Goal: Task Accomplishment & Management: Manage account settings

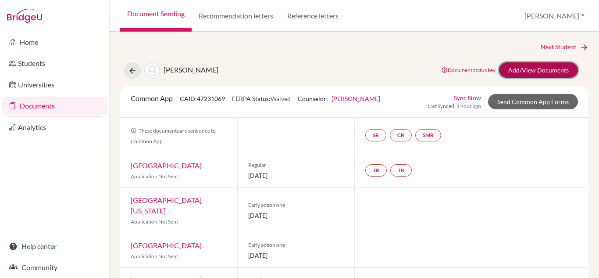
click at [521, 65] on link "Add/View Documents" at bounding box center [538, 69] width 79 height 15
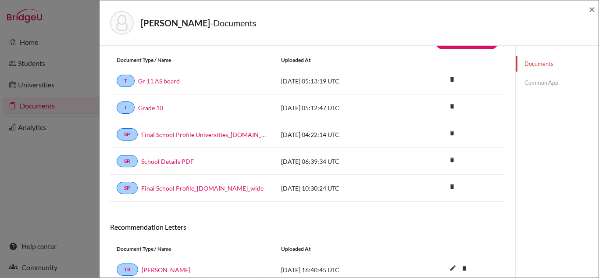
scroll to position [19, 0]
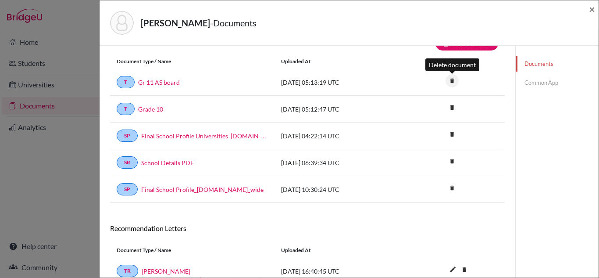
click at [454, 79] on icon "delete" at bounding box center [452, 80] width 13 height 13
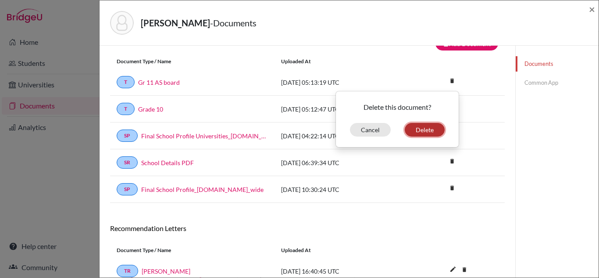
click at [426, 131] on button "Delete" at bounding box center [425, 130] width 40 height 14
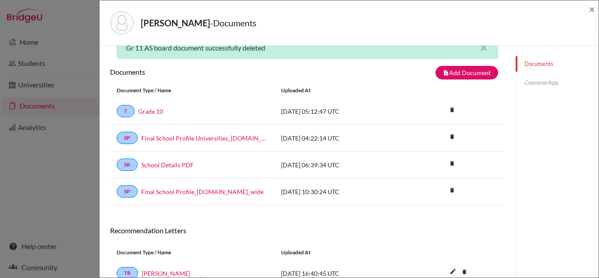
scroll to position [48, 0]
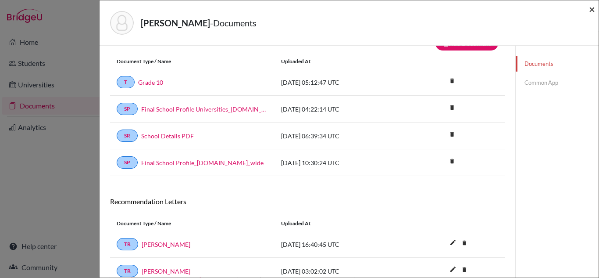
click at [593, 11] on span "×" at bounding box center [592, 9] width 6 height 13
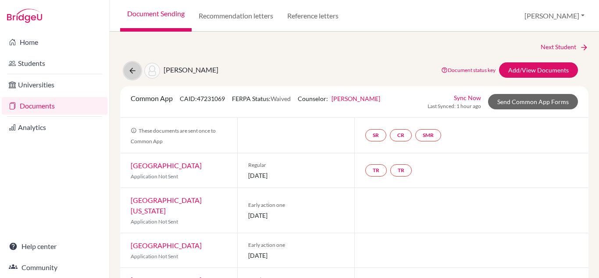
click at [128, 72] on icon at bounding box center [132, 70] width 9 height 9
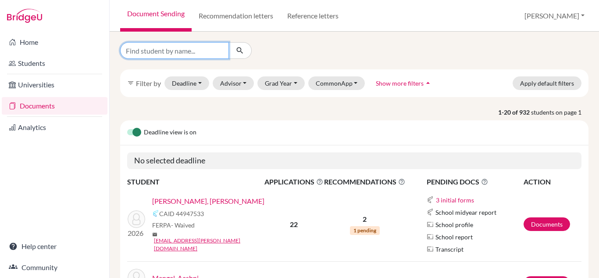
click at [196, 53] on input "Find student by name..." at bounding box center [174, 50] width 109 height 17
type input "aanika"
click button "submit" at bounding box center [240, 50] width 23 height 17
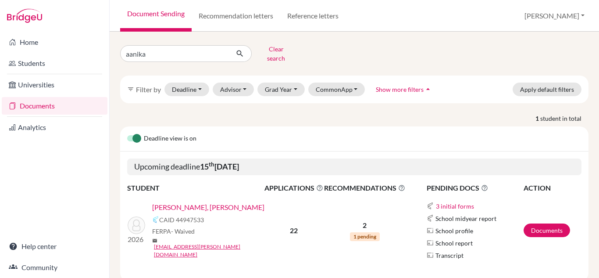
click at [190, 206] on link "Abhay Feagans, Aanika" at bounding box center [208, 207] width 112 height 11
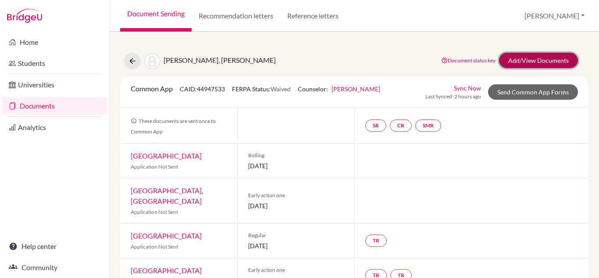
click at [503, 61] on link "Add/View Documents" at bounding box center [538, 60] width 79 height 15
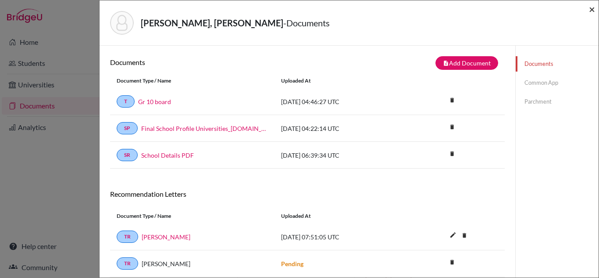
click at [591, 10] on span "×" at bounding box center [592, 9] width 6 height 13
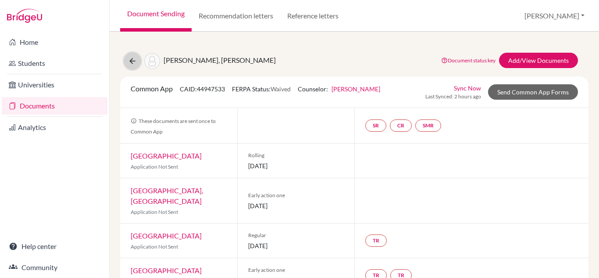
click at [132, 61] on icon at bounding box center [132, 61] width 9 height 9
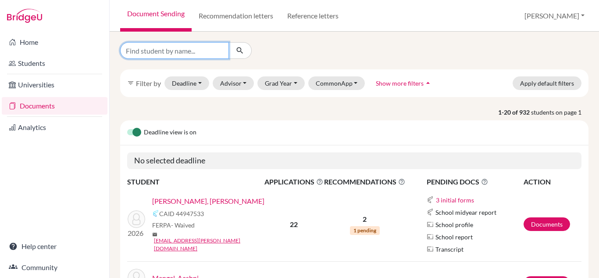
click at [213, 55] on input "Find student by name..." at bounding box center [174, 50] width 109 height 17
type input "mannat"
click button "submit" at bounding box center [240, 50] width 23 height 17
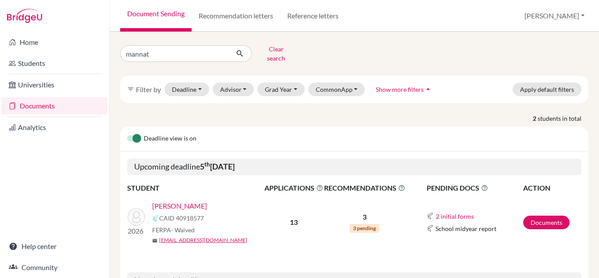
click at [190, 201] on link "Chauhan, Mannat" at bounding box center [179, 206] width 55 height 11
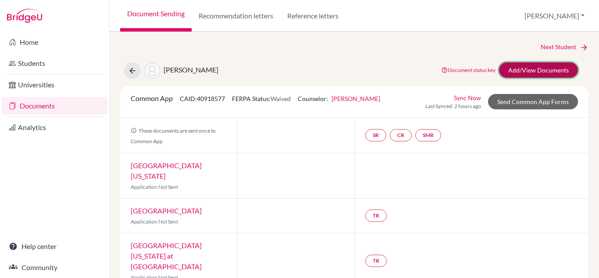
click at [546, 68] on link "Add/View Documents" at bounding box center [538, 69] width 79 height 15
